Goal: Find contact information: Find contact information

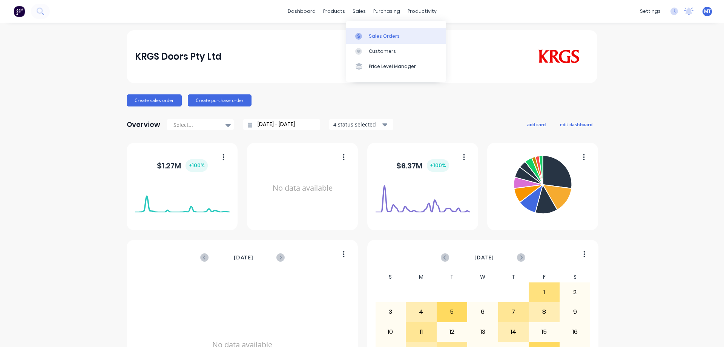
click at [372, 36] on div "Sales Orders" at bounding box center [384, 36] width 31 height 7
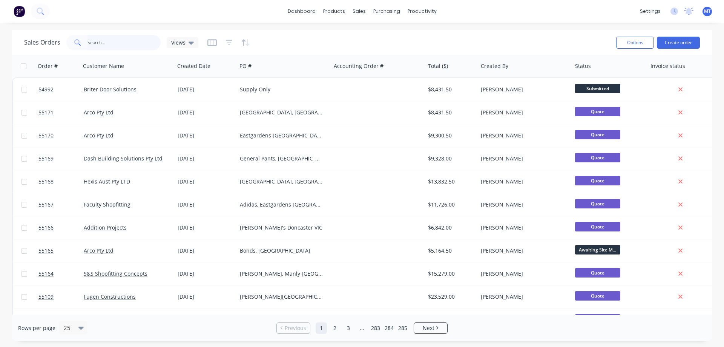
click at [132, 42] on input "text" at bounding box center [125, 42] width 74 height 15
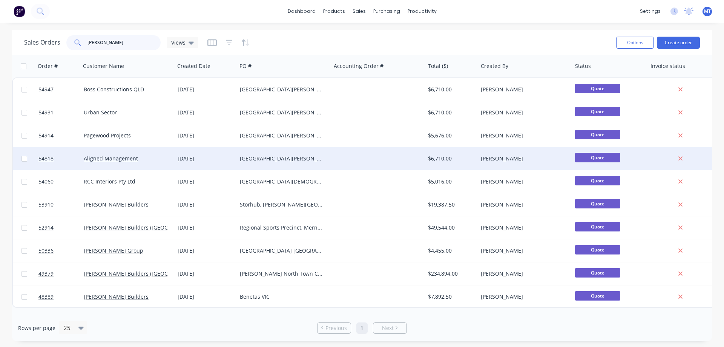
type input "[PERSON_NAME]"
click at [163, 155] on div "Aligned Management" at bounding box center [126, 159] width 84 height 8
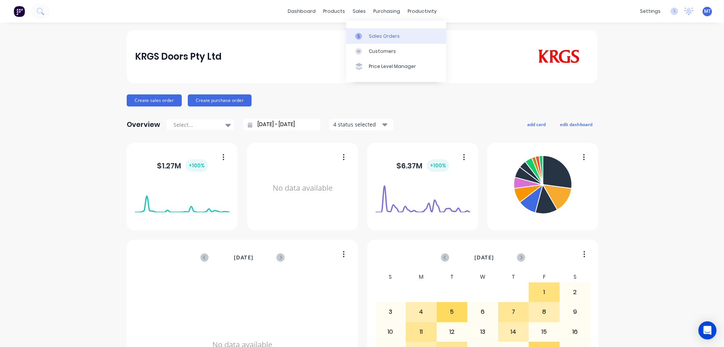
click at [380, 33] on div "Sales Orders" at bounding box center [384, 36] width 31 height 7
click at [369, 35] on div "Sales Orders" at bounding box center [384, 36] width 31 height 7
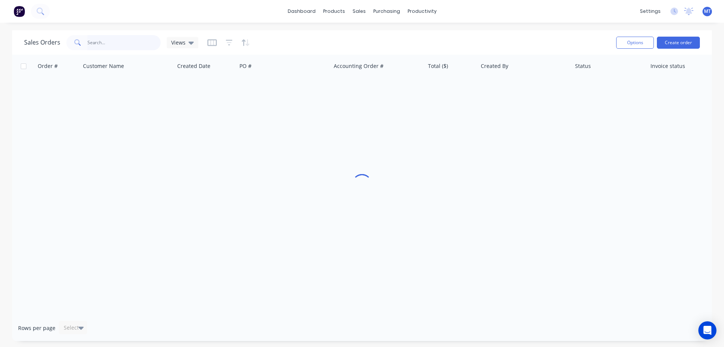
click at [124, 37] on input "text" at bounding box center [125, 42] width 74 height 15
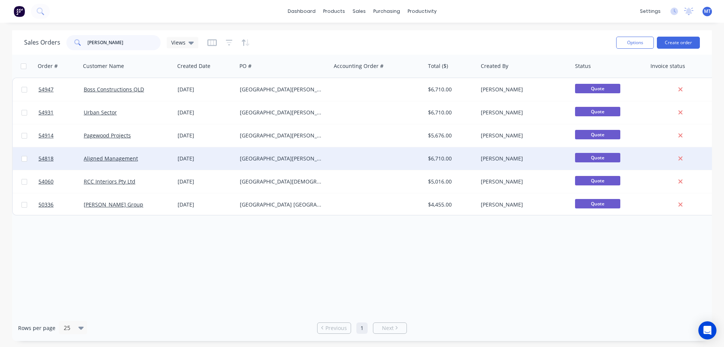
type input "bernard"
click at [168, 160] on div "Aligned Management" at bounding box center [128, 159] width 88 height 8
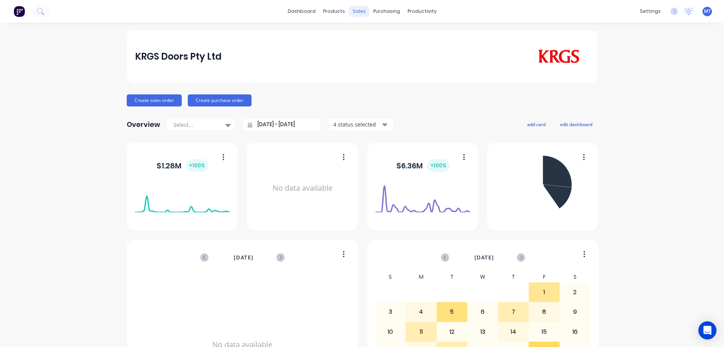
click at [356, 12] on div "sales" at bounding box center [359, 11] width 21 height 11
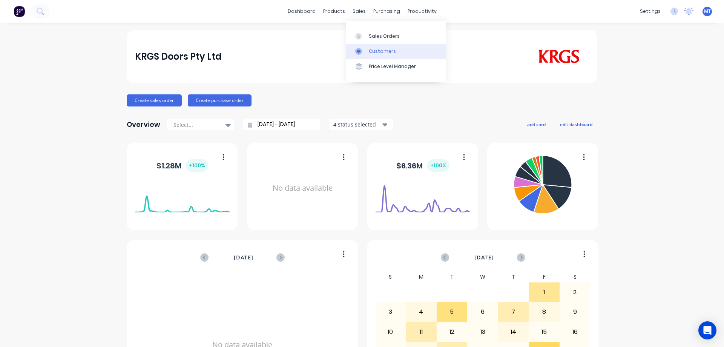
click at [363, 53] on div at bounding box center [360, 51] width 11 height 7
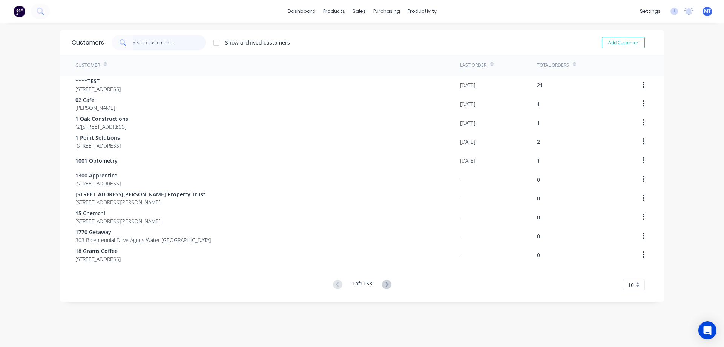
click at [159, 40] on input "text" at bounding box center [170, 42] width 74 height 15
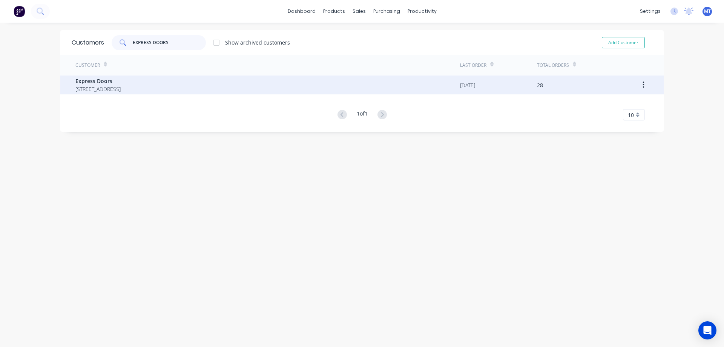
type input "EXPRESS DOORS"
click at [121, 81] on span "Express Doors" at bounding box center [97, 81] width 45 height 8
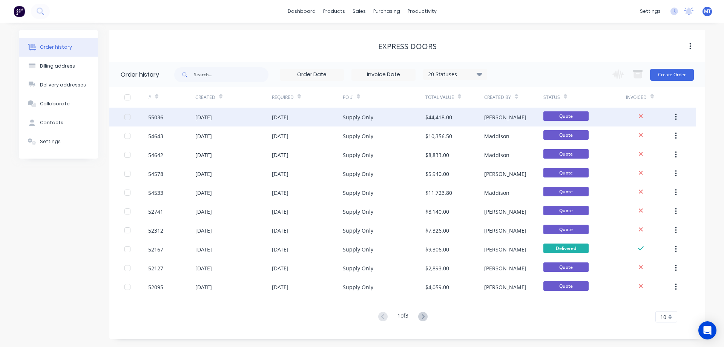
click at [266, 121] on div "11 Aug 2025" at bounding box center [233, 117] width 77 height 19
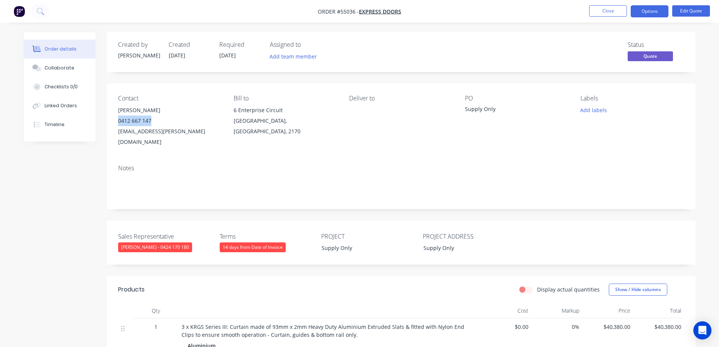
drag, startPoint x: 154, startPoint y: 121, endPoint x: 112, endPoint y: 118, distance: 42.4
click at [112, 118] on div "Contact Les Sutherland 0412 667 147 les.sutherland@expressdoors.com.au Bill to …" at bounding box center [401, 120] width 589 height 75
copy div "0412 667 147"
drag, startPoint x: 212, startPoint y: 134, endPoint x: 117, endPoint y: 131, distance: 95.5
click at [117, 131] on div "Contact Les Sutherland 0412 667 147 les.sutherland@expressdoors.com.au Bill to …" at bounding box center [401, 120] width 589 height 75
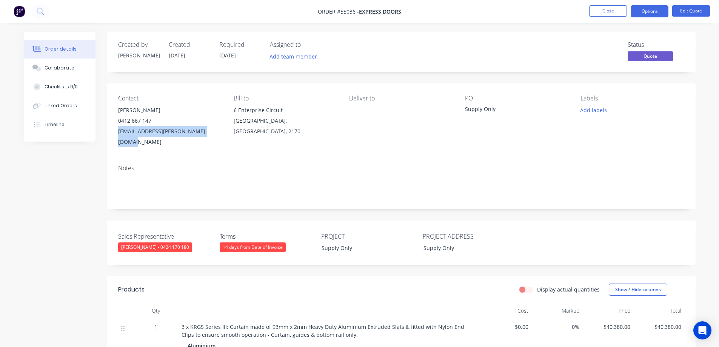
copy div "les.sutherland@expressdoors.com.au"
click at [46, 215] on div "Created by Leanne Created 11/08/25 Required 11/08/25 Assigned to Add team membe…" at bounding box center [360, 306] width 672 height 549
